Goal: Find specific page/section: Find specific page/section

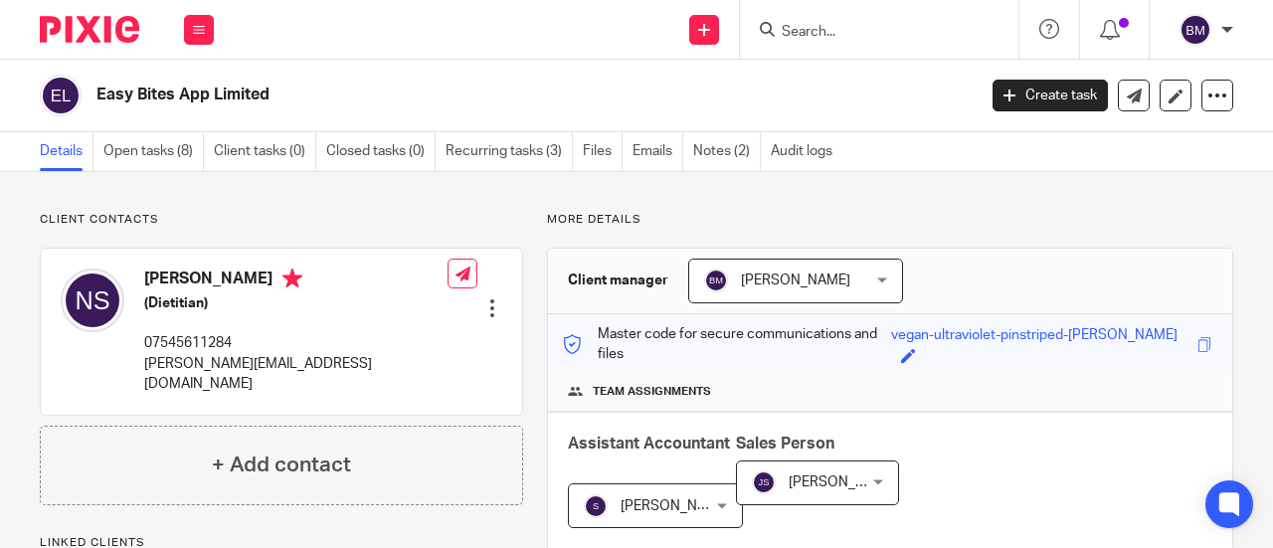
click at [850, 39] on input "Search" at bounding box center [869, 33] width 179 height 18
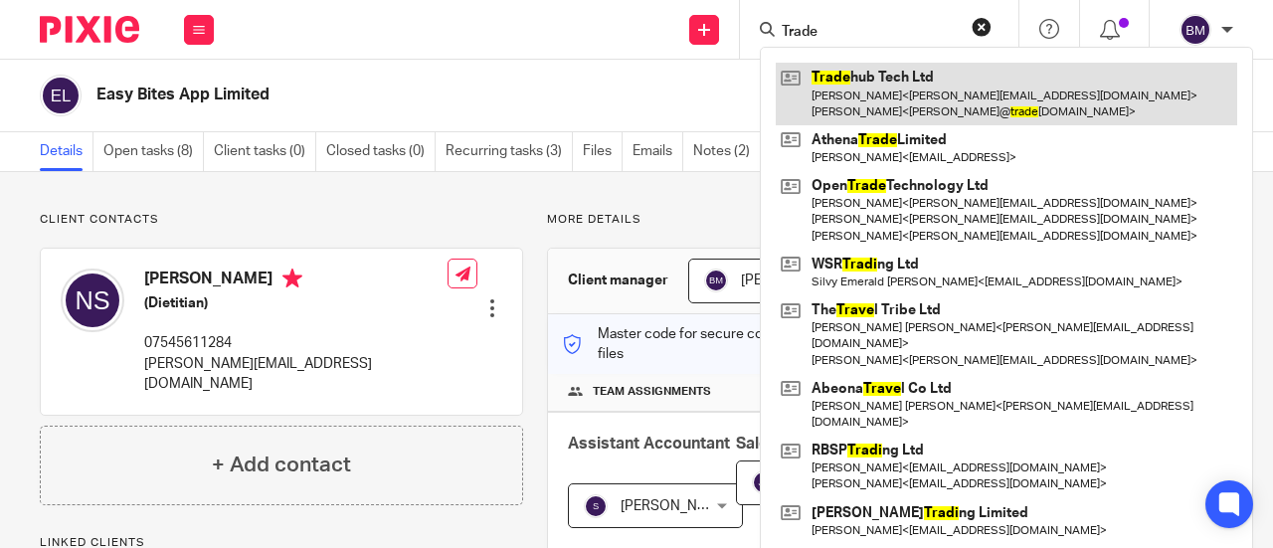
type input "Trade"
click at [895, 83] on link at bounding box center [1007, 94] width 462 height 62
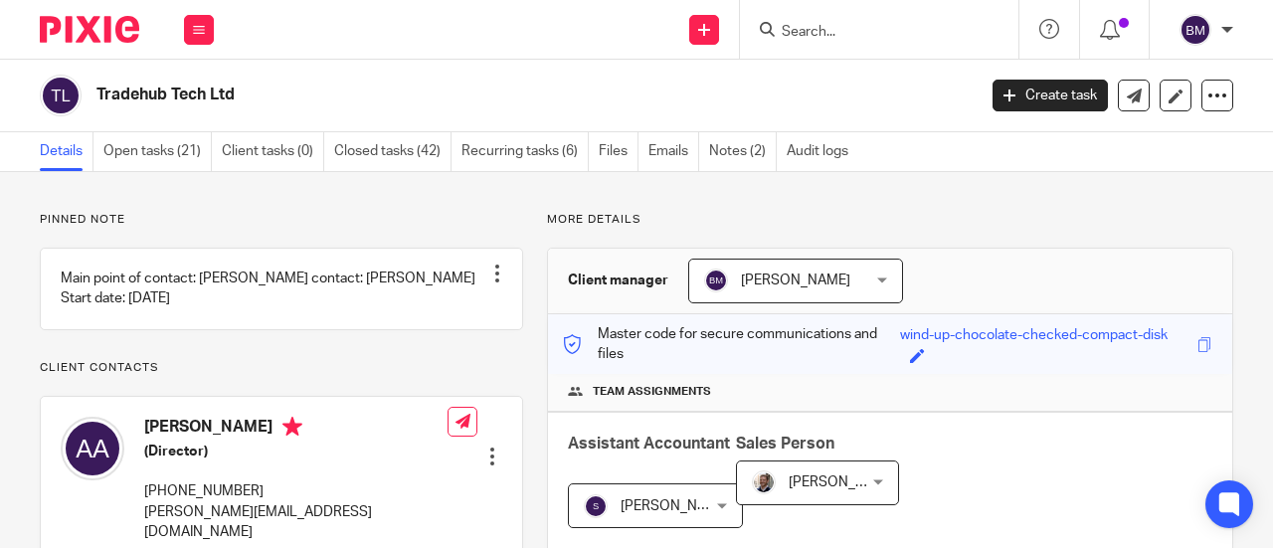
click at [823, 34] on input "Search" at bounding box center [869, 33] width 179 height 18
type input "H"
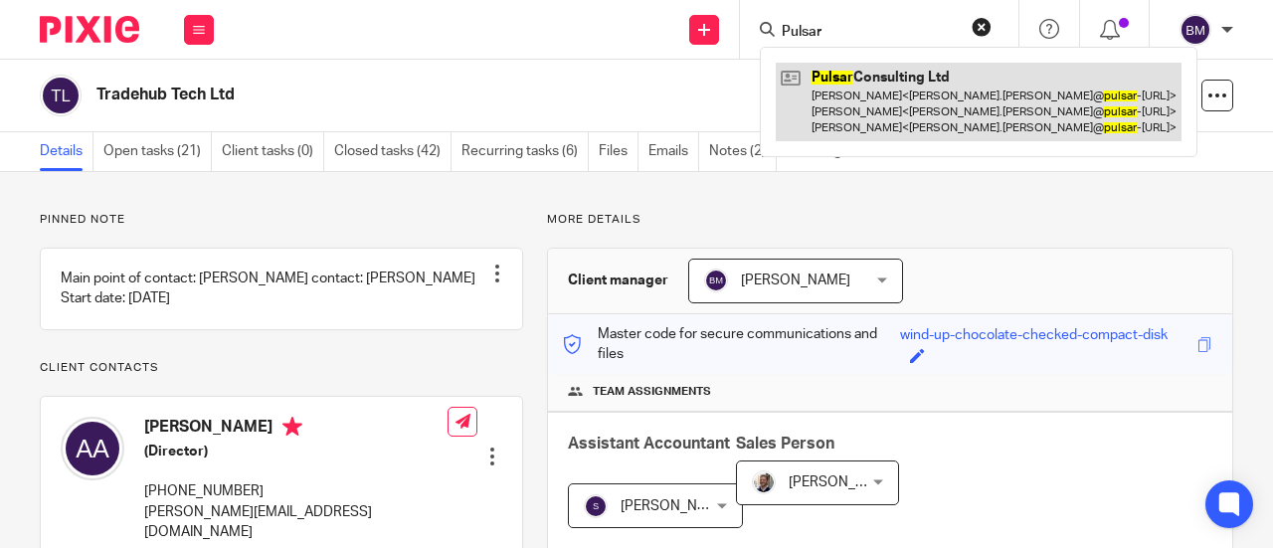
type input "Pulsar"
click at [875, 99] on link at bounding box center [979, 102] width 406 height 79
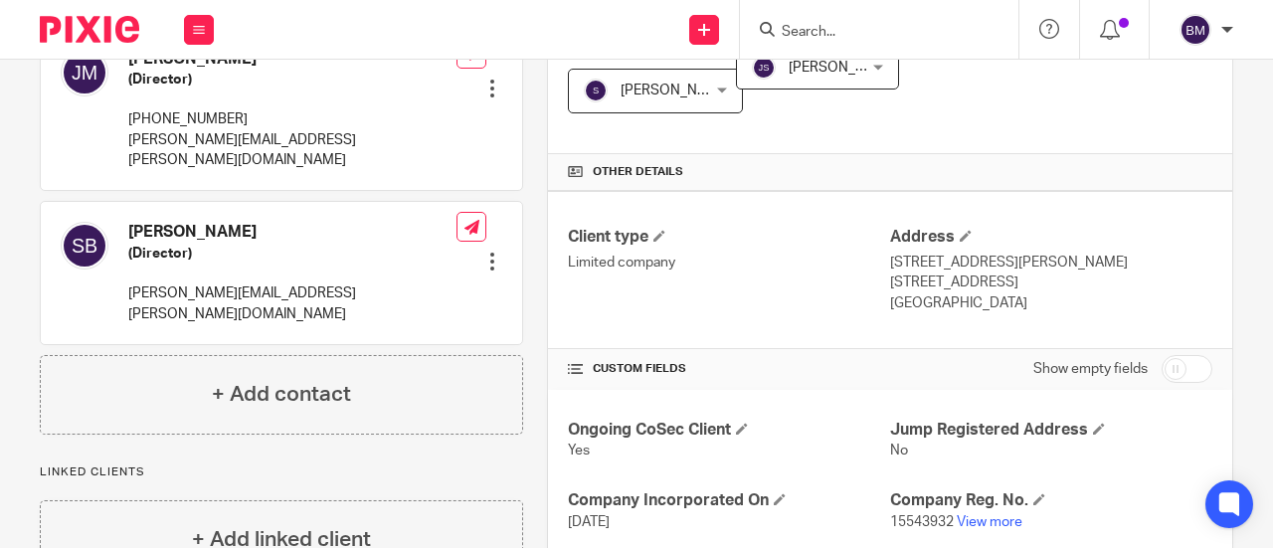
scroll to position [497, 0]
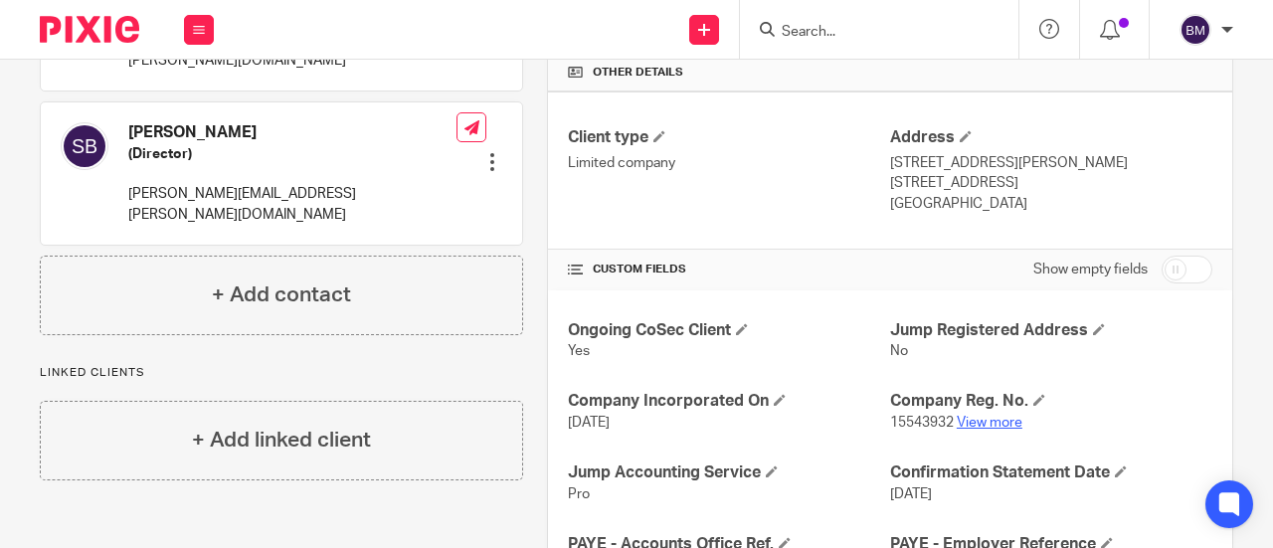
click at [975, 425] on link "View more" at bounding box center [990, 423] width 66 height 14
click at [976, 423] on link "View more" at bounding box center [990, 423] width 66 height 14
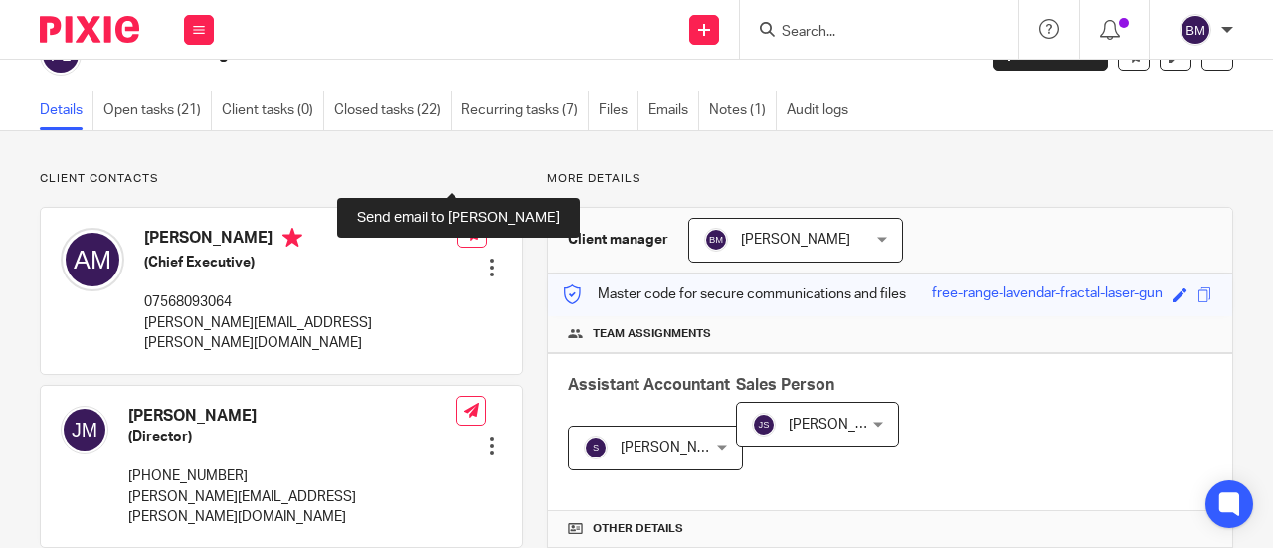
scroll to position [0, 0]
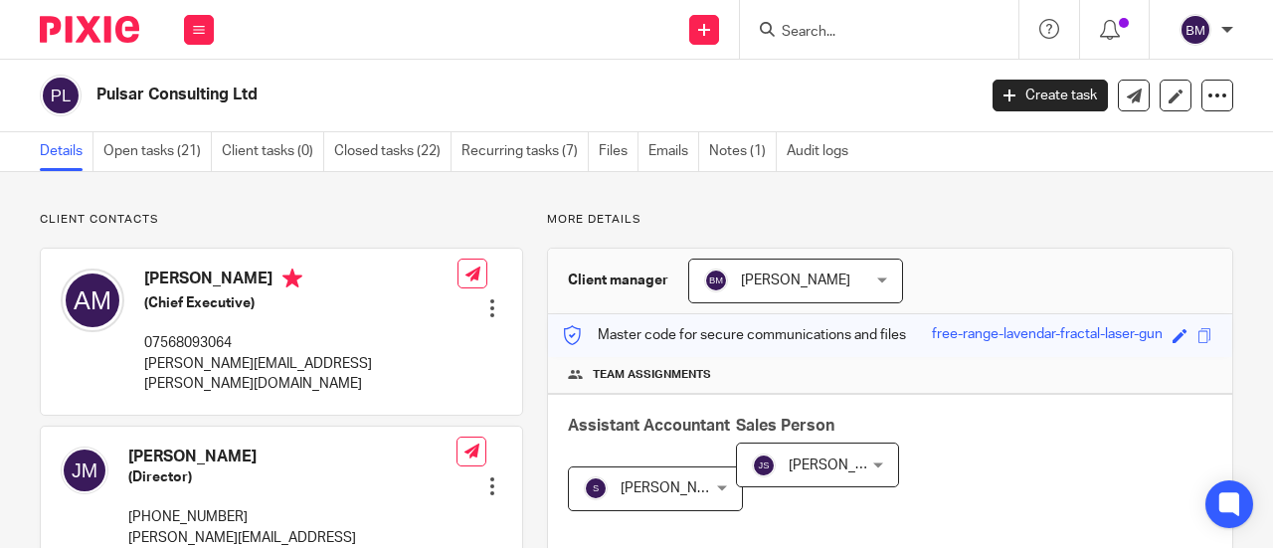
click at [842, 31] on input "Search" at bounding box center [869, 33] width 179 height 18
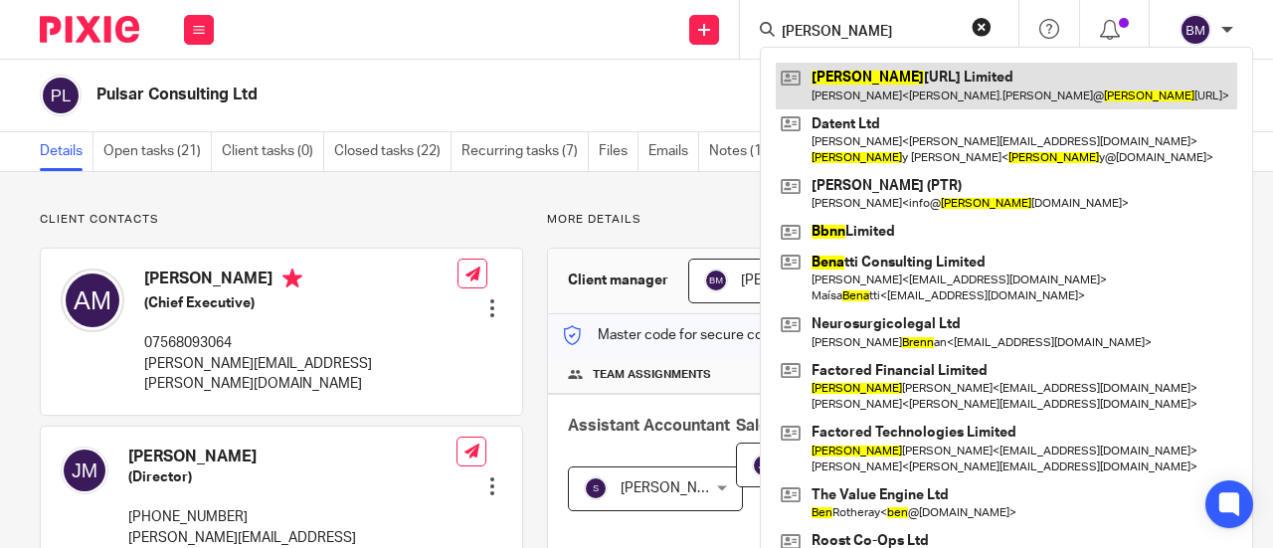
type input "Benn"
click at [926, 77] on link at bounding box center [1007, 86] width 462 height 46
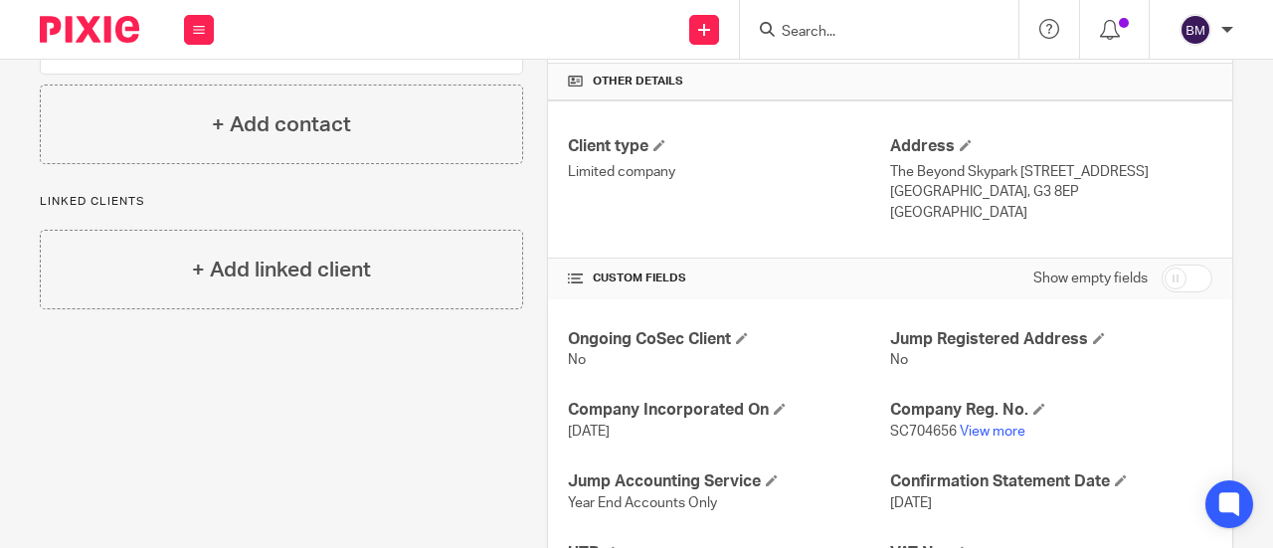
scroll to position [497, 0]
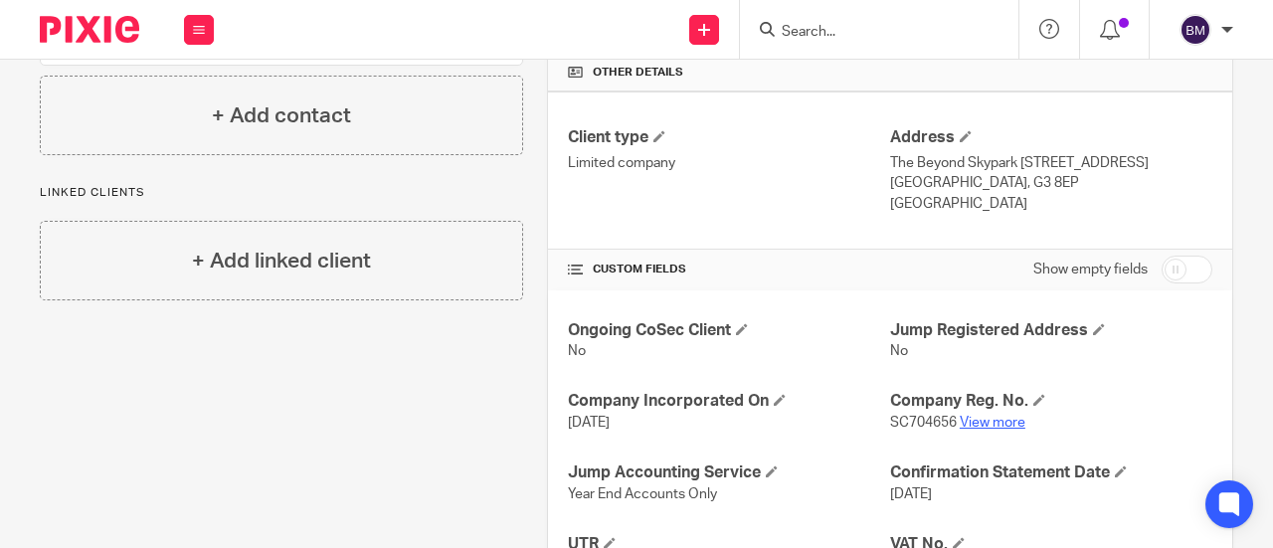
click at [986, 422] on link "View more" at bounding box center [993, 423] width 66 height 14
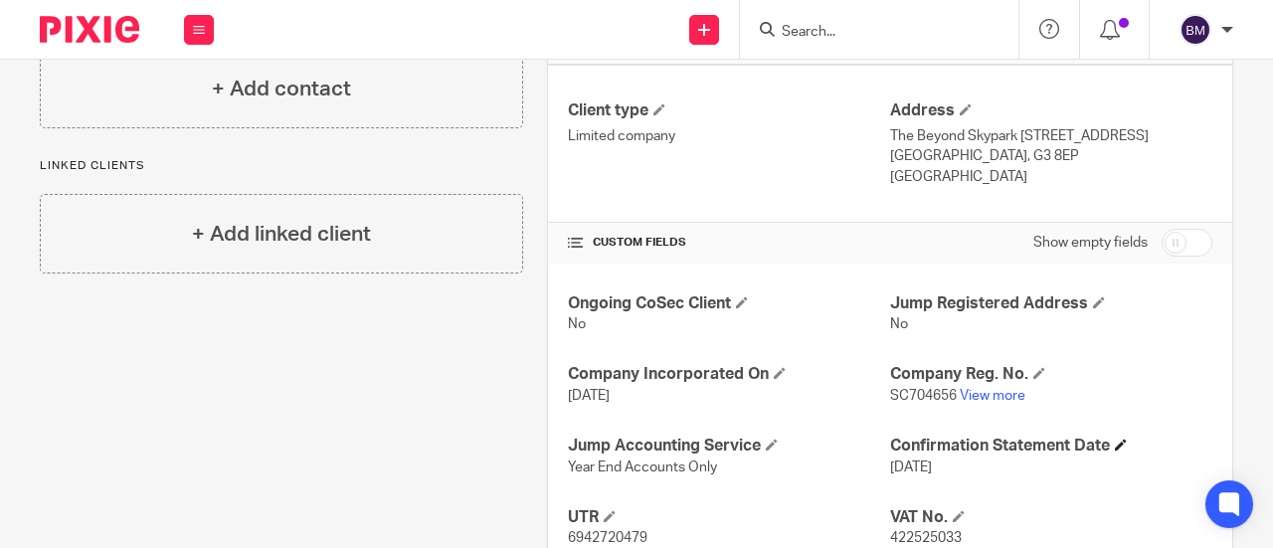
scroll to position [597, 0]
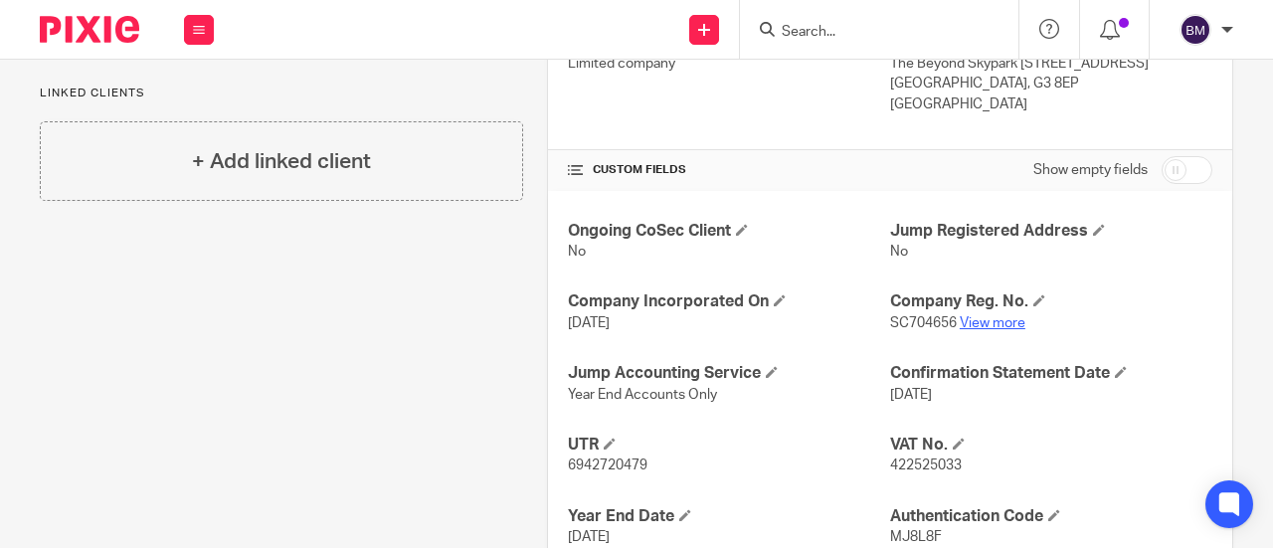
click at [962, 320] on link "View more" at bounding box center [993, 323] width 66 height 14
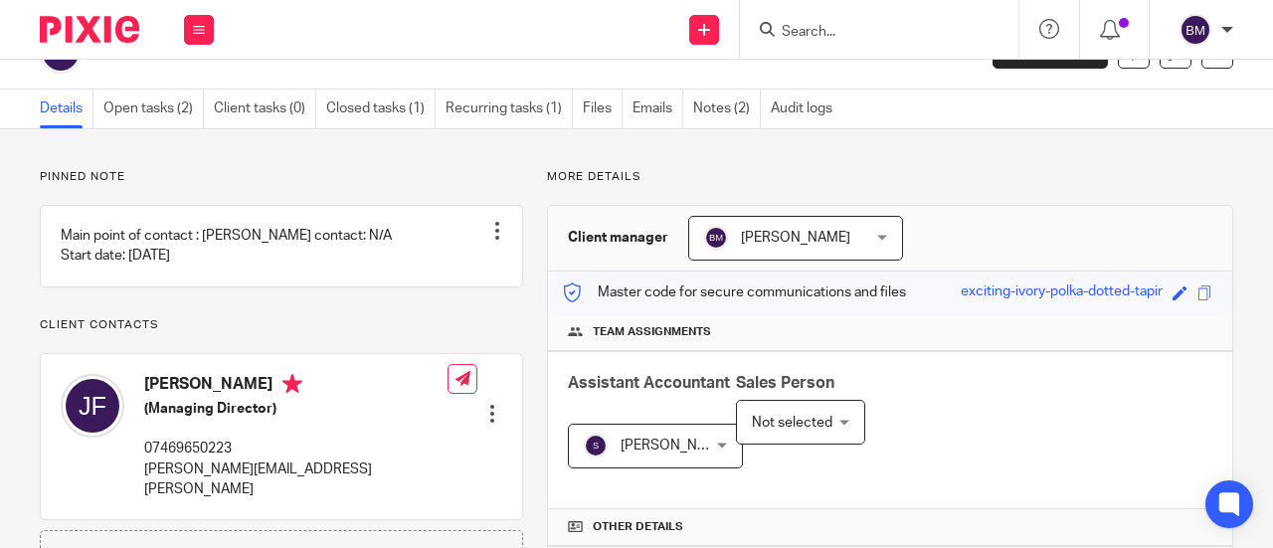
scroll to position [0, 0]
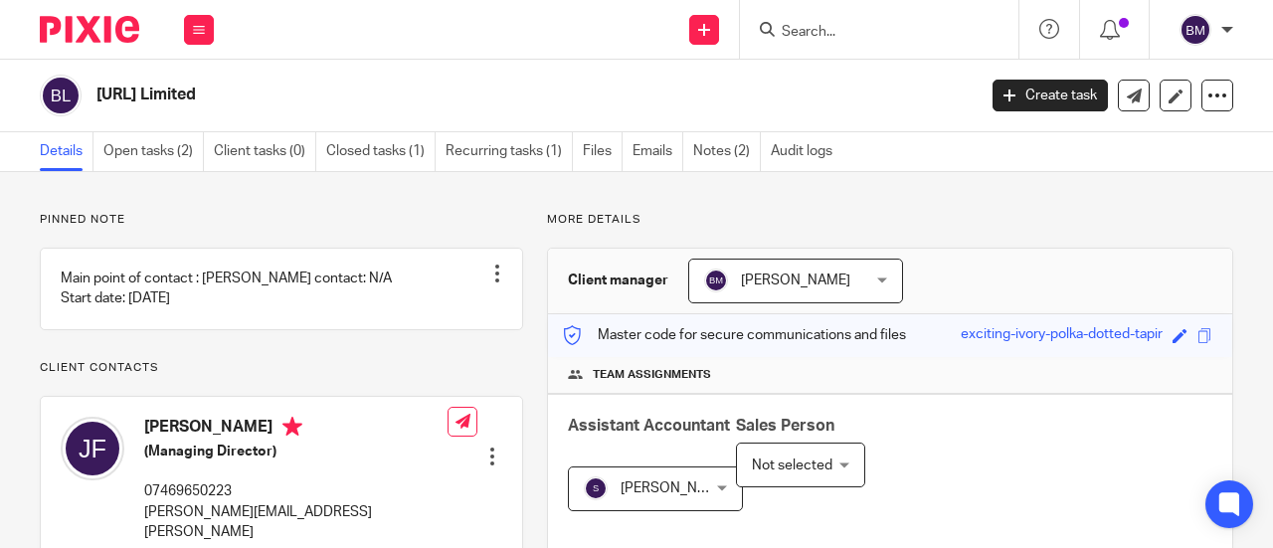
click at [844, 33] on input "Search" at bounding box center [869, 33] width 179 height 18
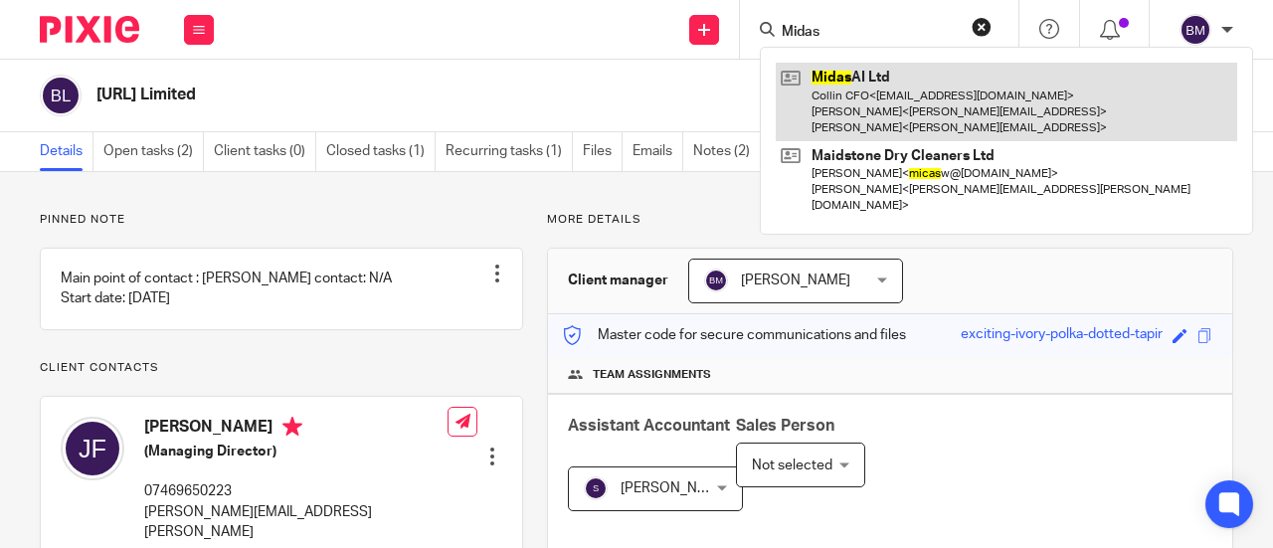
type input "Midas"
click at [915, 119] on link at bounding box center [1007, 102] width 462 height 79
click at [947, 106] on link at bounding box center [1007, 102] width 462 height 79
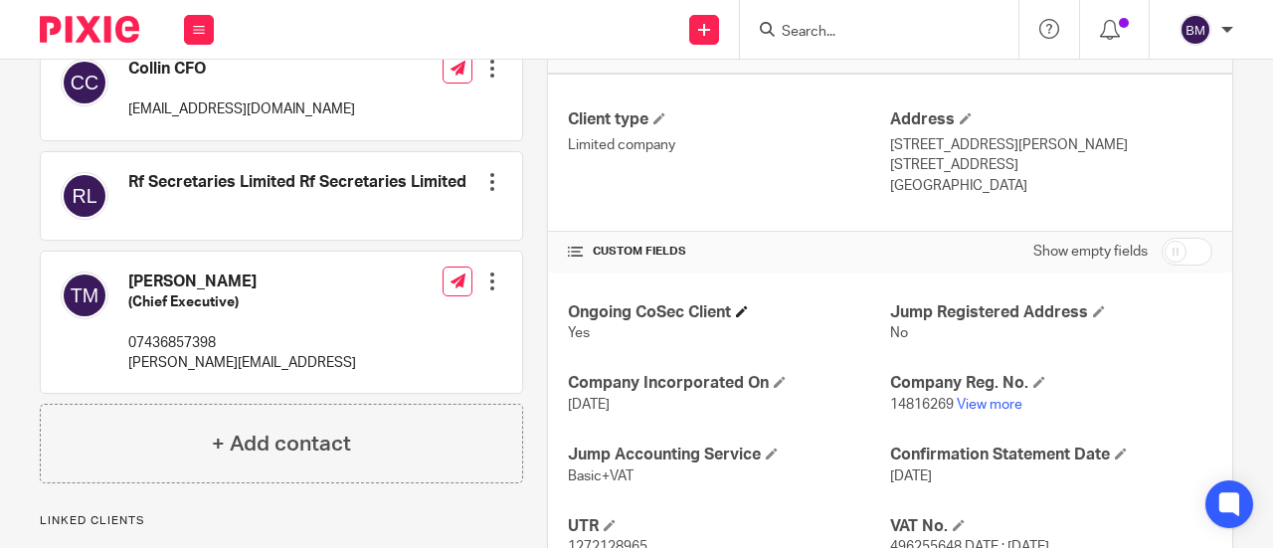
scroll to position [696, 0]
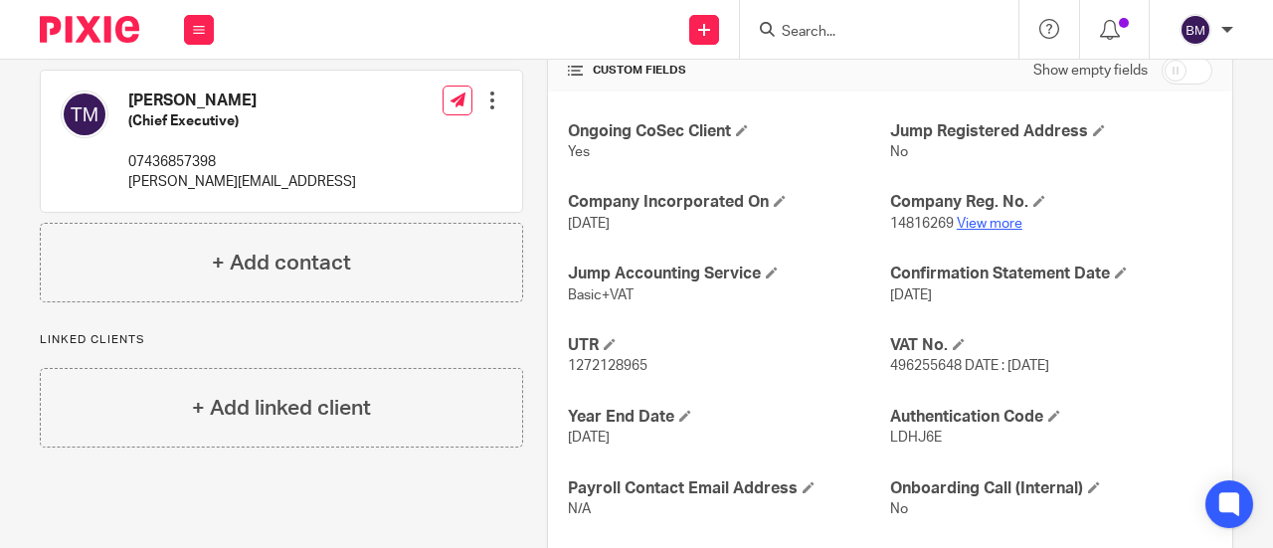
click at [977, 218] on link "View more" at bounding box center [990, 224] width 66 height 14
click at [842, 35] on input "Search" at bounding box center [869, 33] width 179 height 18
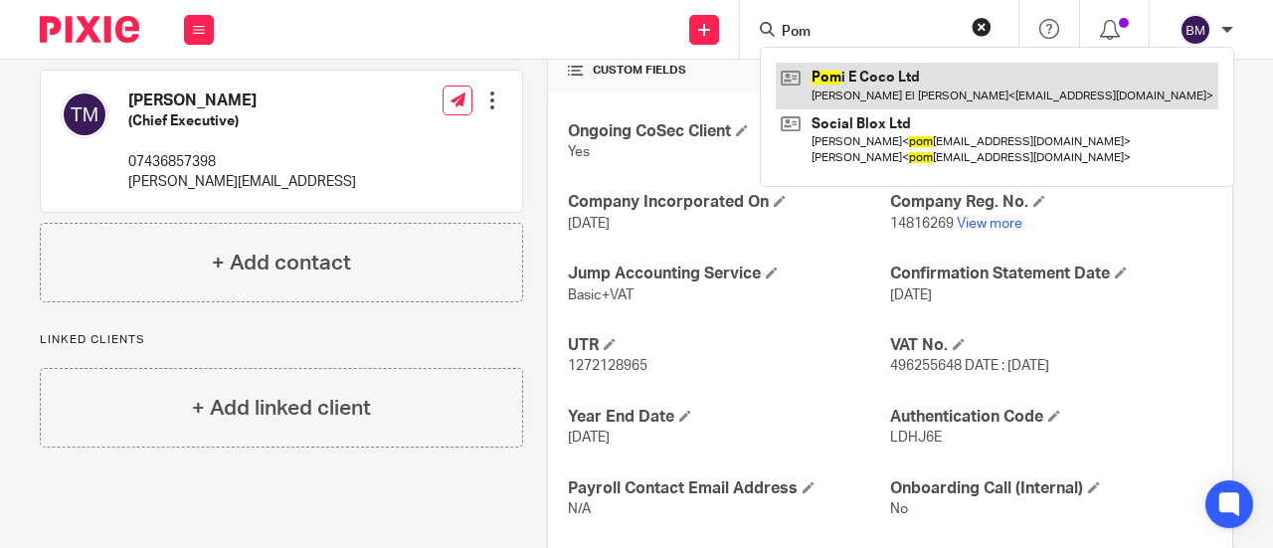
type input "Pom"
click at [947, 99] on link at bounding box center [997, 86] width 443 height 46
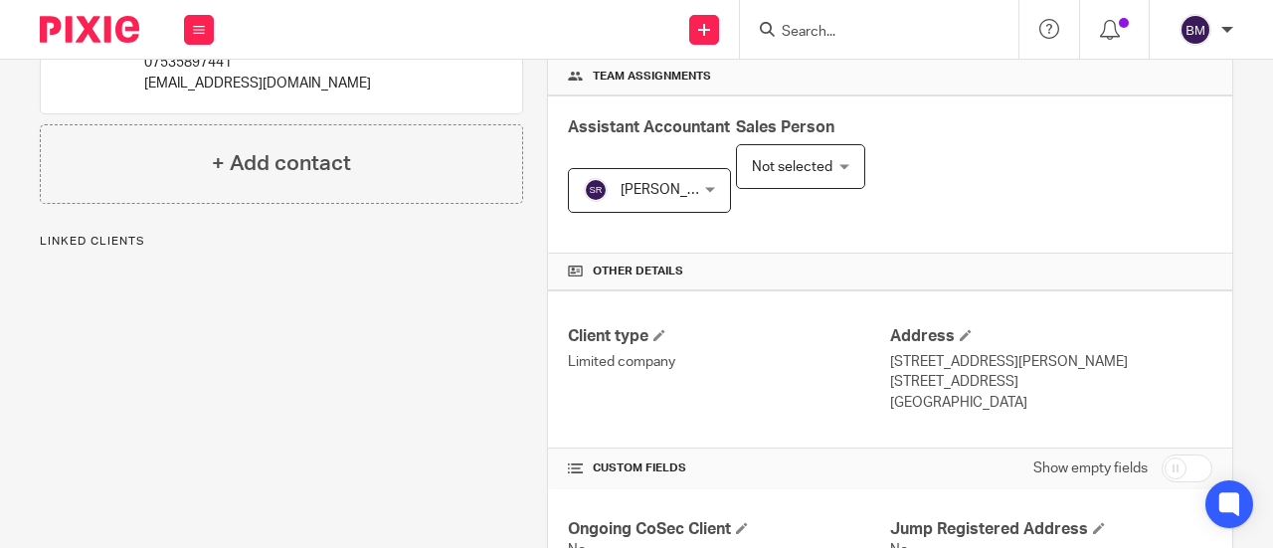
scroll to position [497, 0]
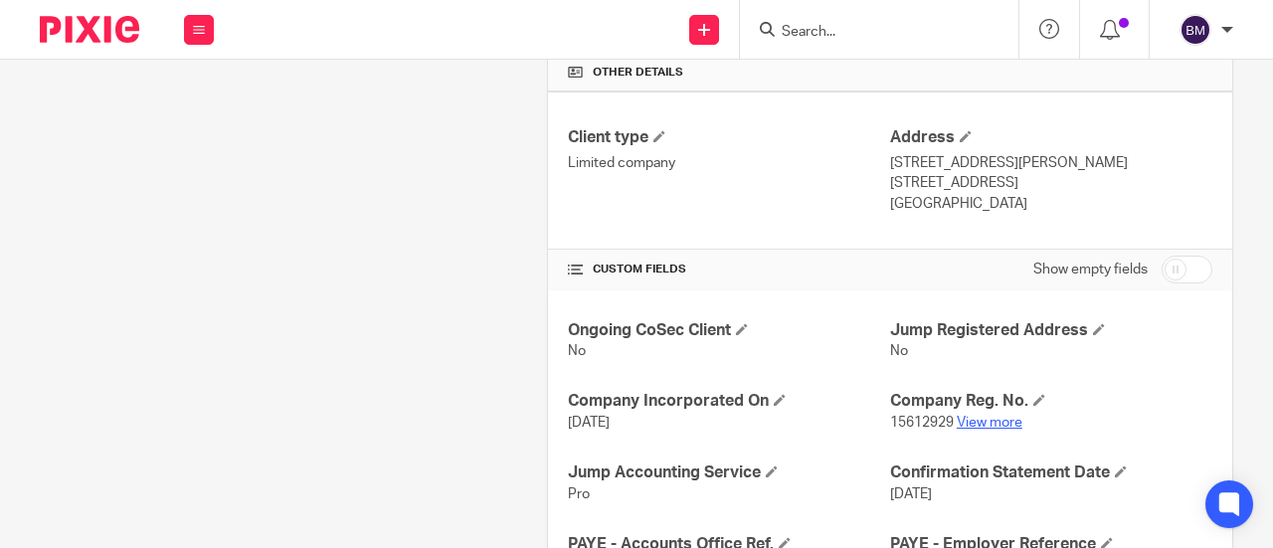
click at [970, 423] on link "View more" at bounding box center [990, 423] width 66 height 14
